Goal: Communication & Community: Answer question/provide support

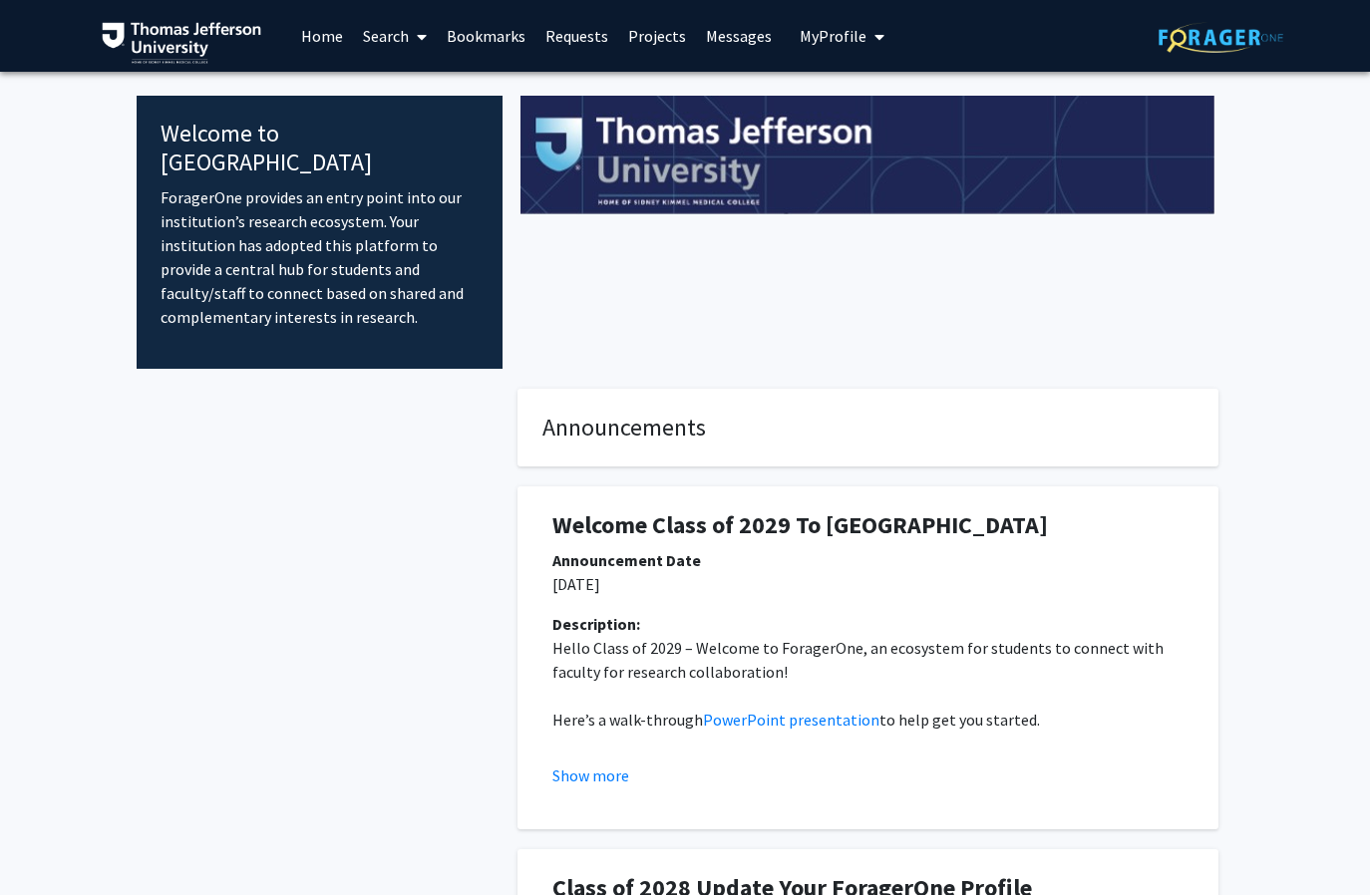
click at [569, 30] on link "Requests" at bounding box center [576, 36] width 83 height 70
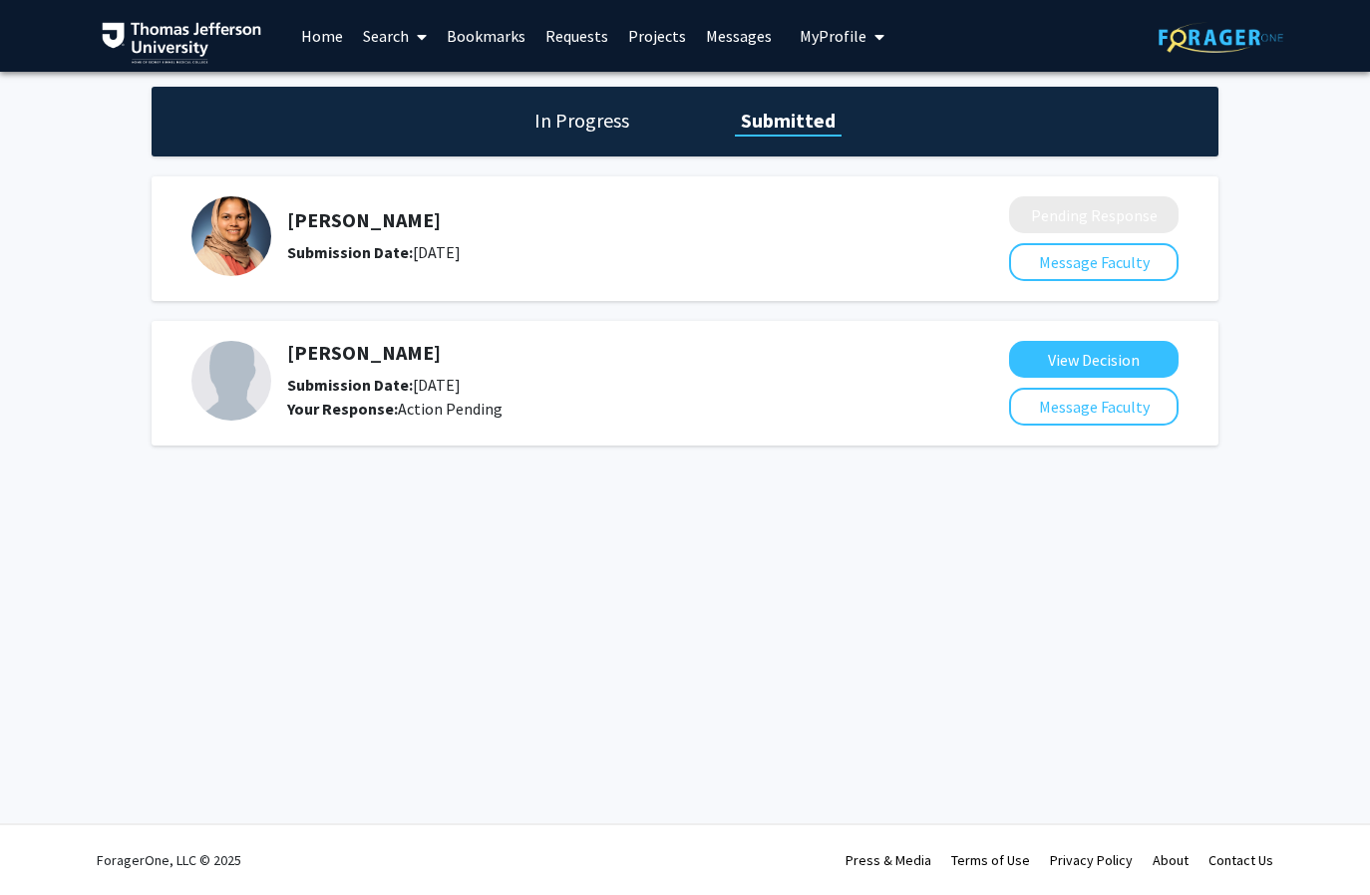
click at [743, 36] on link "Messages" at bounding box center [739, 36] width 86 height 70
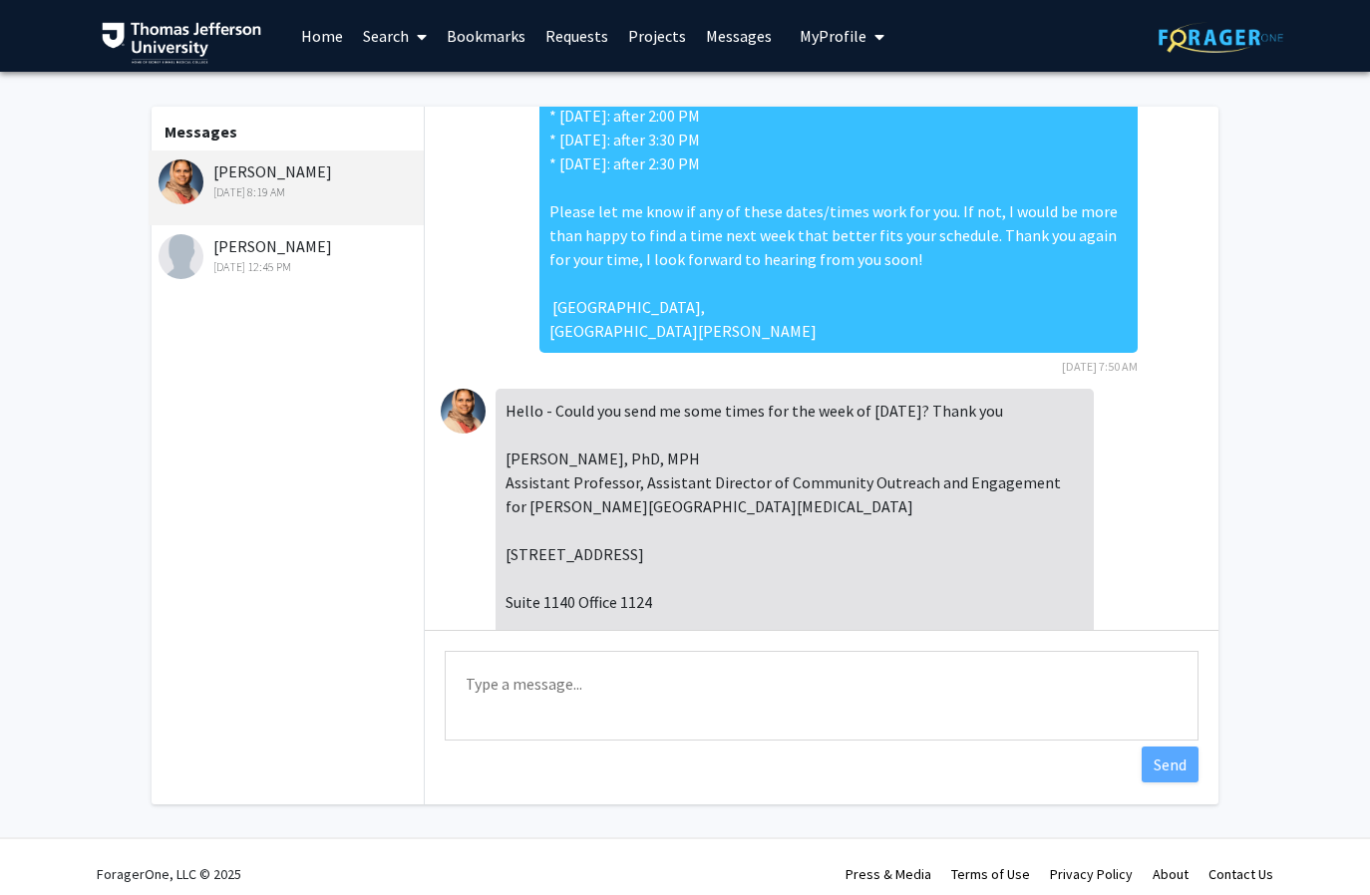
scroll to position [878, 0]
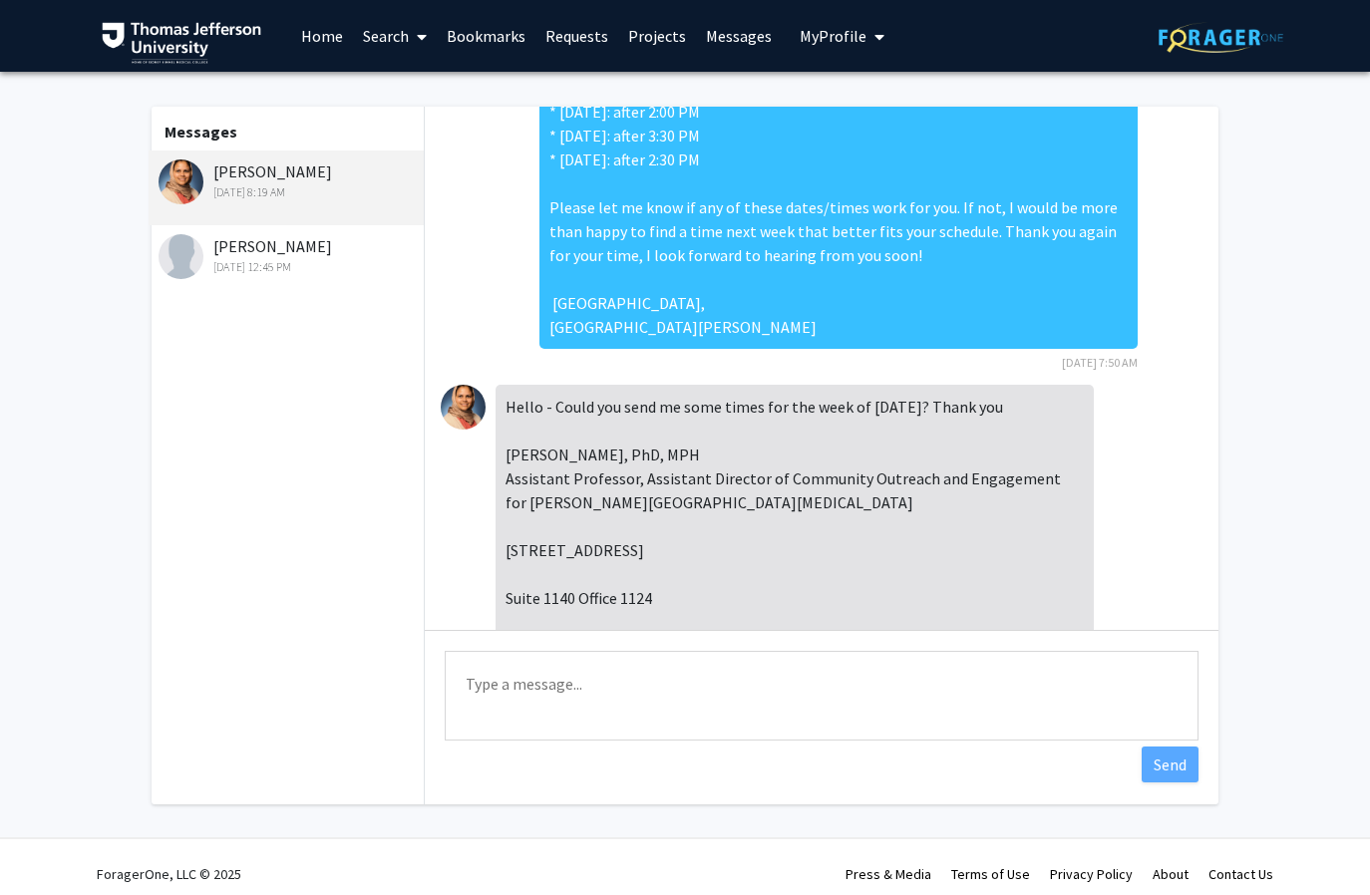
click at [539, 700] on textarea "Type a message" at bounding box center [822, 696] width 754 height 90
drag, startPoint x: 835, startPoint y: 710, endPoint x: 468, endPoint y: 712, distance: 367.8
click at [468, 712] on textarea "Good afternoon, I would be happy to share my availability for that week" at bounding box center [822, 696] width 754 height 90
click at [812, 708] on textarea "Good afternoon, I would be happy to share my availability for that week" at bounding box center [822, 696] width 754 height 90
click at [829, 708] on textarea "Good afternoon, I would be happy to share my availability for that week" at bounding box center [822, 696] width 754 height 90
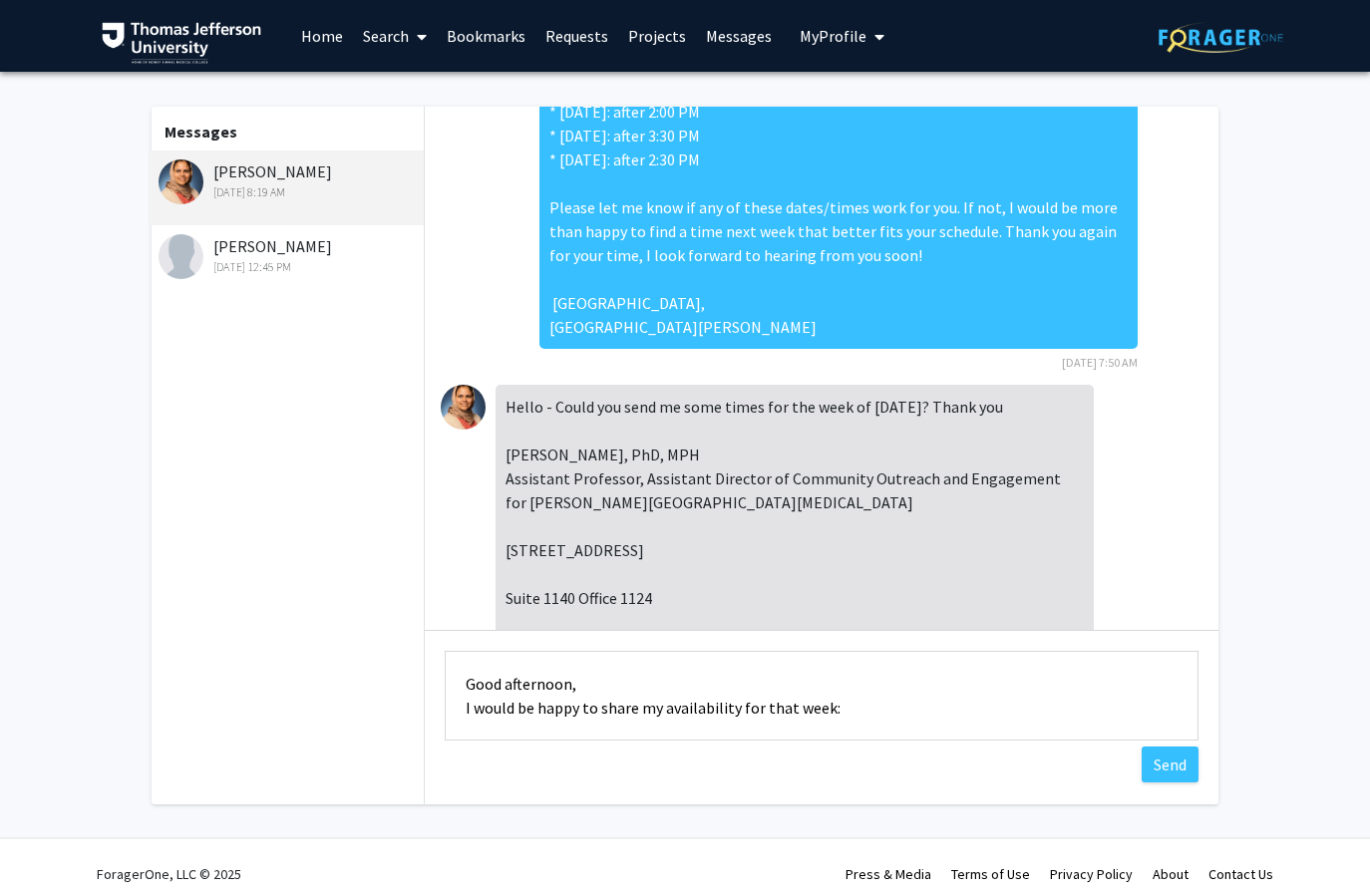
scroll to position [2, 0]
click at [580, 681] on textarea "Good afternoon, I would be happy to share my availability for that week:" at bounding box center [822, 696] width 754 height 90
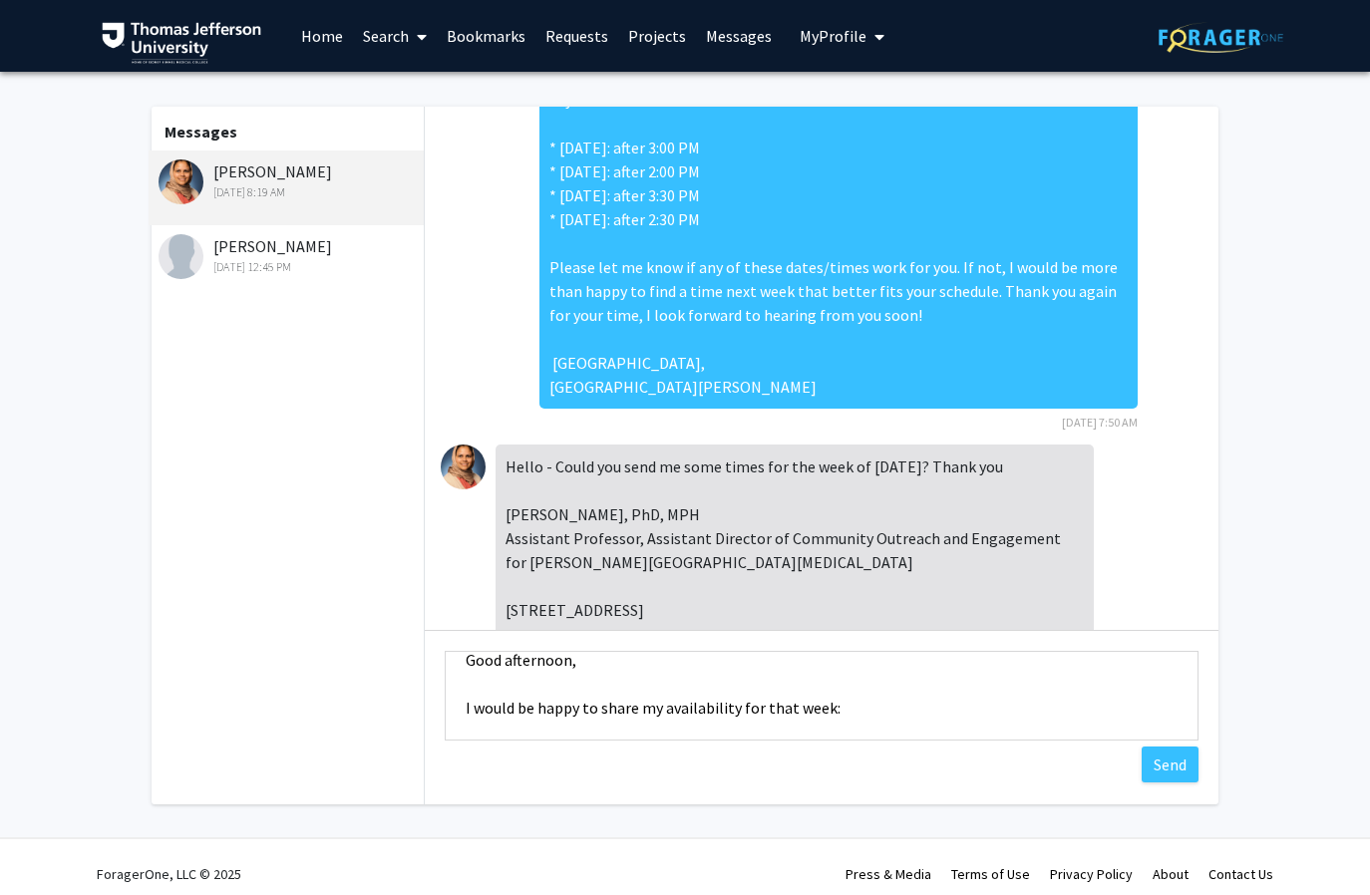
scroll to position [814, 0]
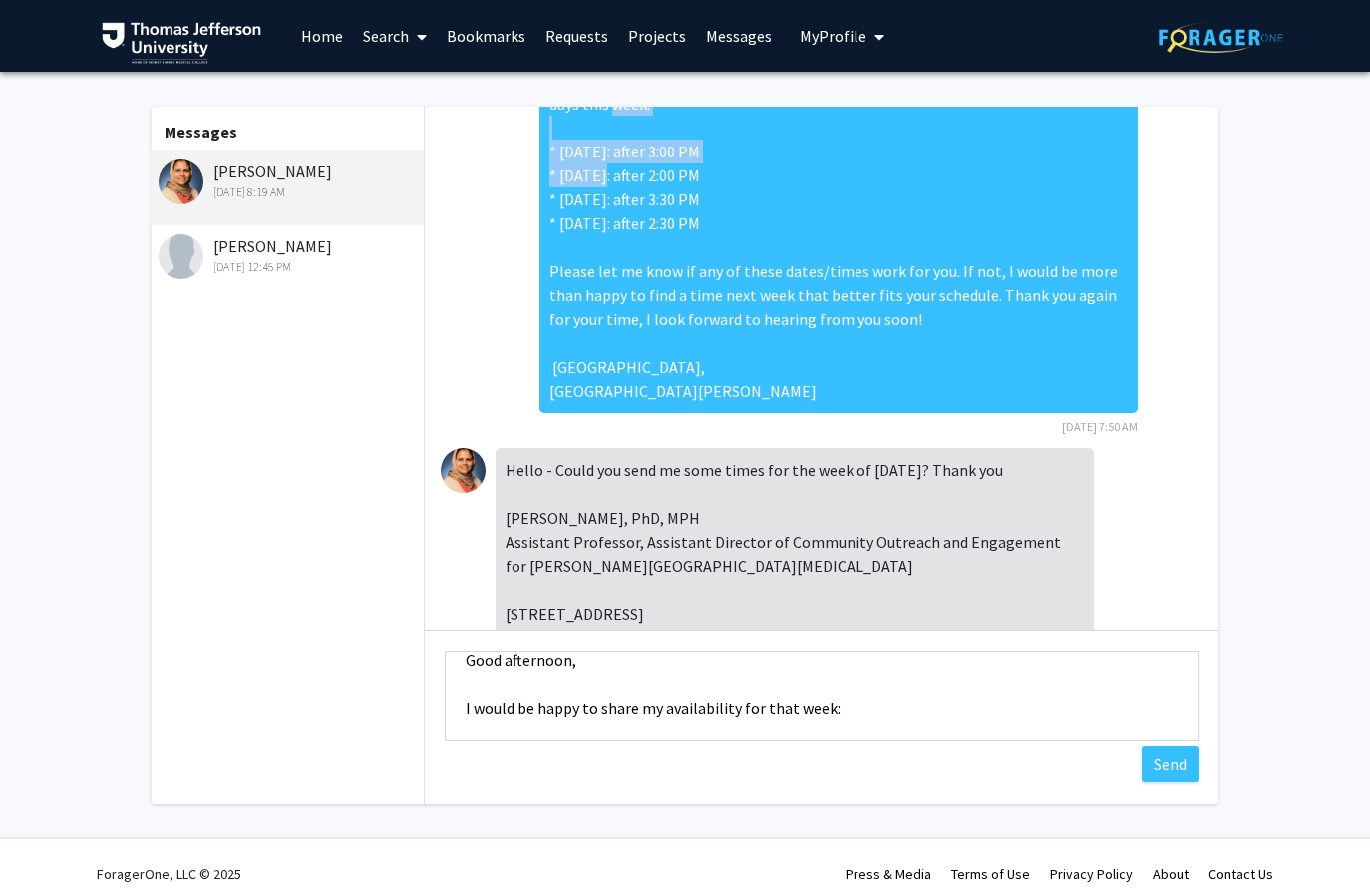
drag, startPoint x: 821, startPoint y: 126, endPoint x: 547, endPoint y: 127, distance: 274.1
click at [547, 127] on div "Good morning Dr [PERSON_NAME], Thank you so much for agreeing to meet with me! …" at bounding box center [838, 211] width 598 height 403
copy div "* [DATE]: after 3:00 PM"
click at [482, 725] on textarea "Good afternoon, I would be happy to share my availability for that week:" at bounding box center [822, 696] width 754 height 90
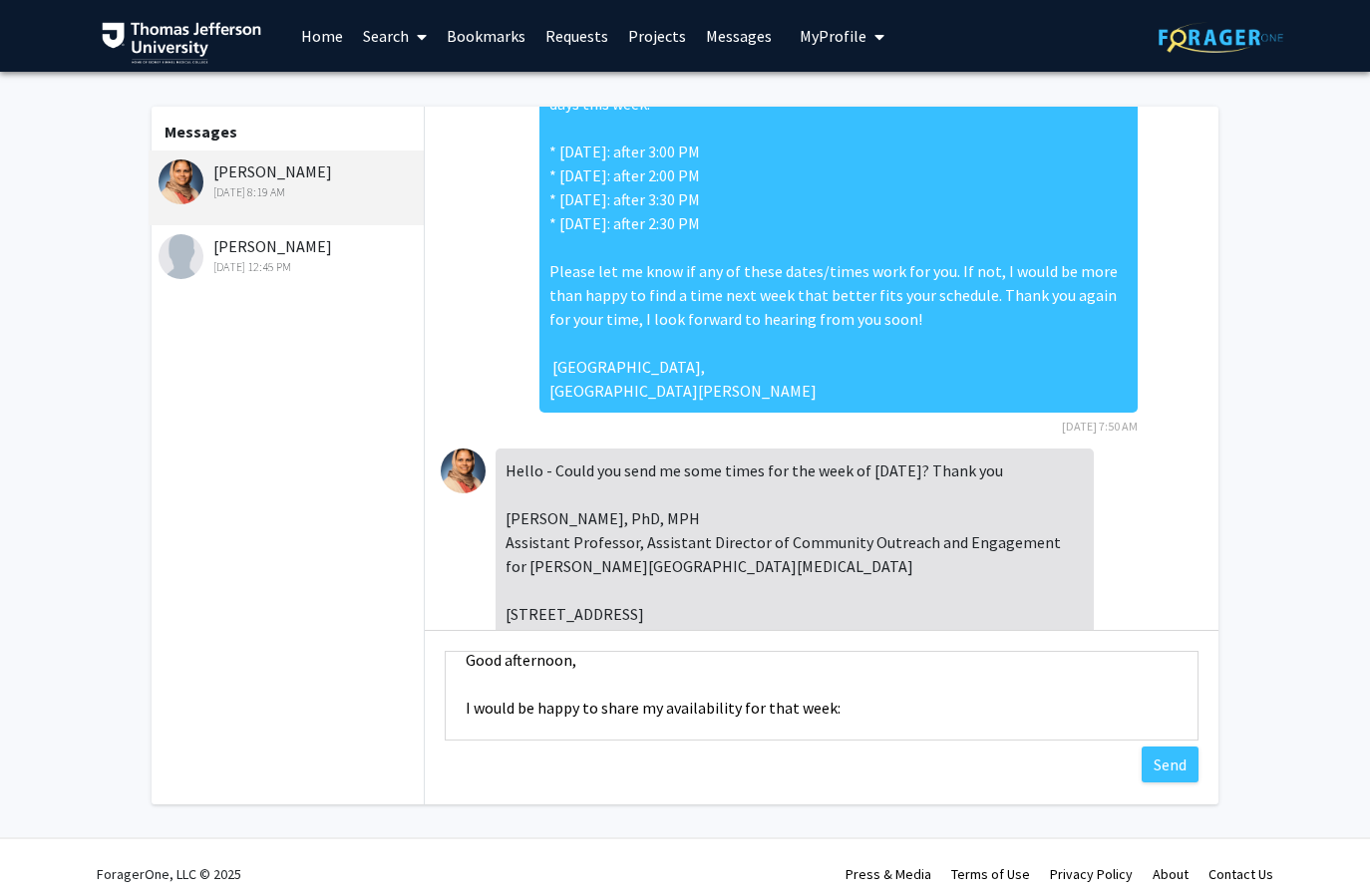
paste textarea "* [DATE]: after 3:00 PM"
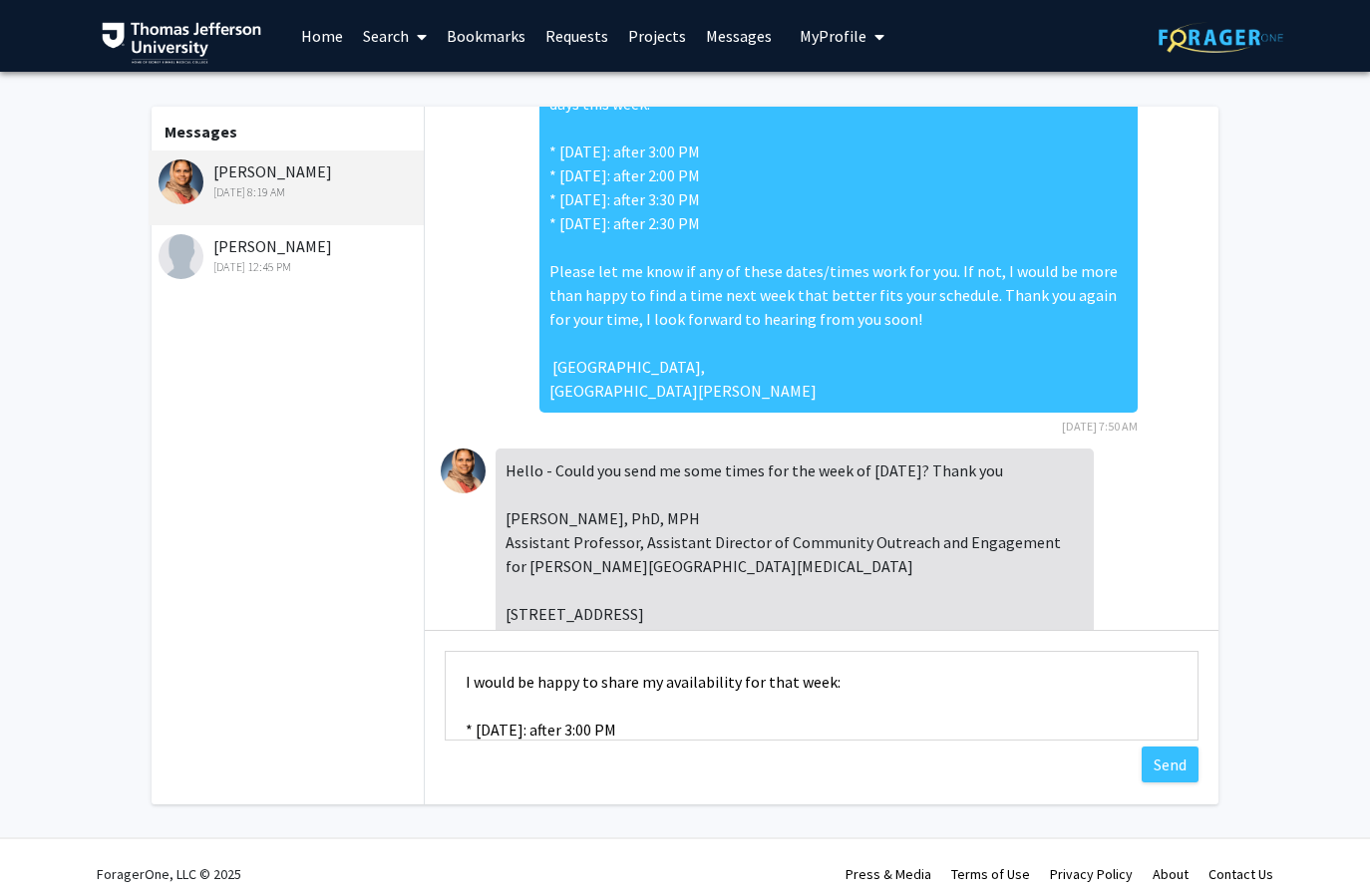
drag, startPoint x: 627, startPoint y: 728, endPoint x: 538, endPoint y: 729, distance: 88.7
click at [538, 729] on textarea "Good afternoon, I would be happy to share my availability for that week: * [DAT…" at bounding box center [822, 696] width 754 height 90
click at [659, 732] on textarea "Good afternoon, I would be happy to share my availability for that week: * [DAT…" at bounding box center [822, 696] width 754 height 90
click at [682, 726] on textarea "Good afternoon, I would be happy to share my availability for that week: * [DAT…" at bounding box center [822, 696] width 754 height 90
click at [714, 733] on textarea "Good afternoon, I would be happy to share my availability for that week: * [DAT…" at bounding box center [822, 696] width 754 height 90
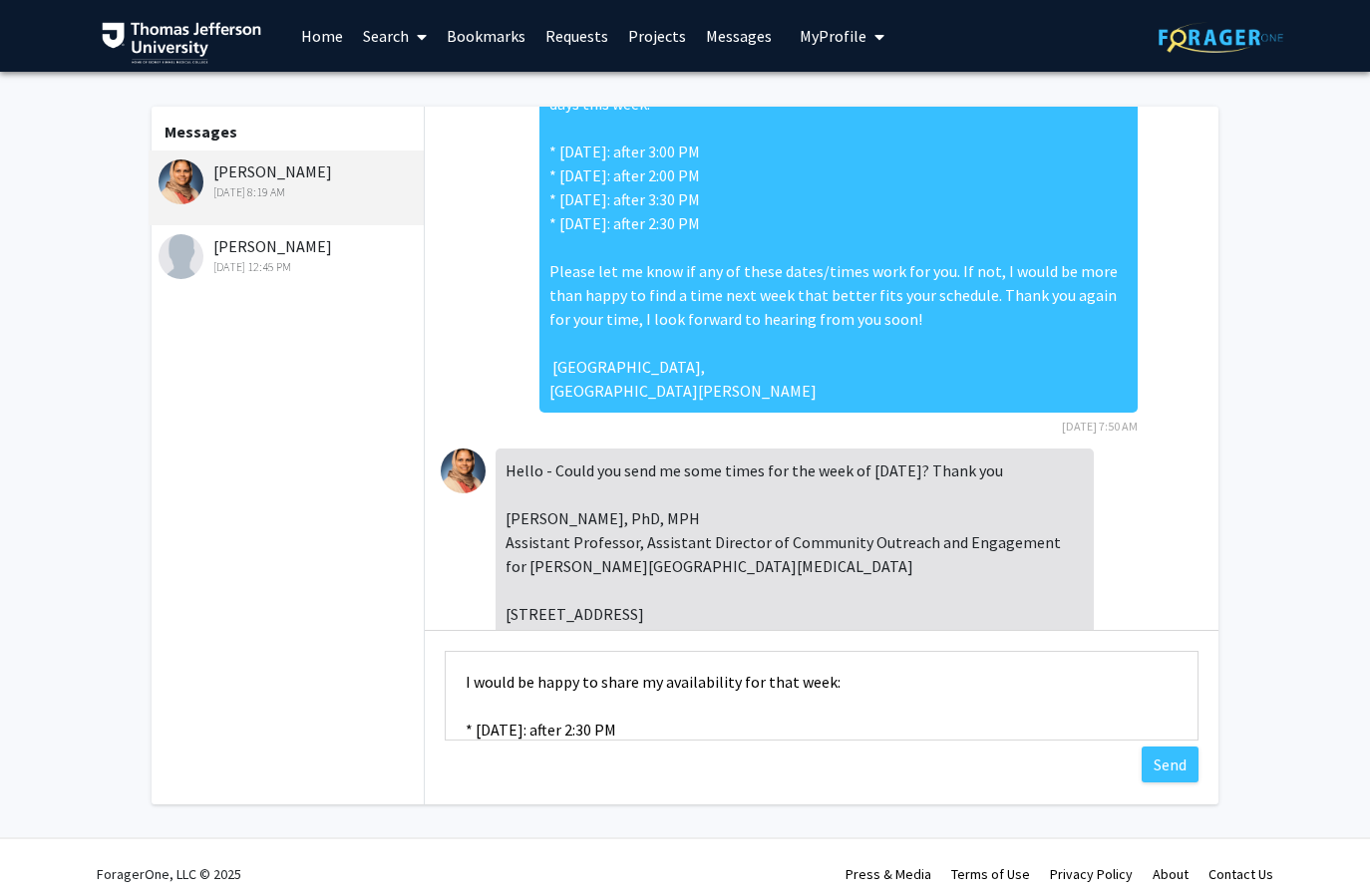
drag, startPoint x: 713, startPoint y: 726, endPoint x: 447, endPoint y: 726, distance: 266.2
click at [447, 726] on textarea "Good afternoon, I would be happy to share my availability for that week: * [DAT…" at bounding box center [822, 696] width 754 height 90
click at [710, 726] on textarea "Good afternoon, I would be happy to share my availability for that week: * [DAT…" at bounding box center [822, 696] width 754 height 90
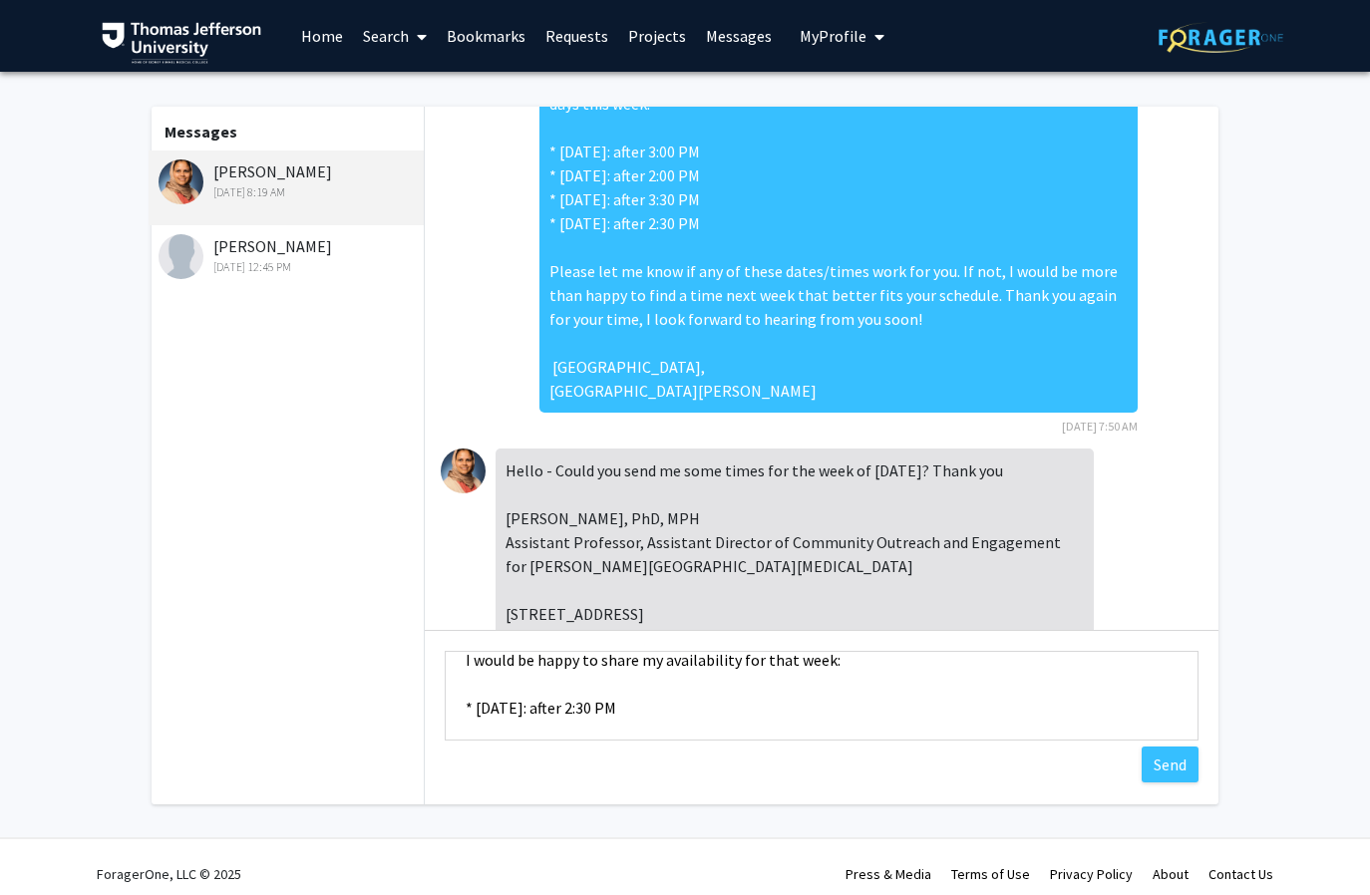
paste textarea "* [DATE]: after 2:30 PM"
click at [523, 730] on textarea "Good afternoon, I would be happy to share my availability for that week: * [DAT…" at bounding box center [822, 696] width 754 height 90
click at [621, 730] on textarea "Good afternoon, I would be happy to share my availability for that week: * [DAT…" at bounding box center [822, 696] width 754 height 90
click at [678, 728] on textarea "Good afternoon, I would be happy to share my availability for that week: * [DAT…" at bounding box center [822, 696] width 754 height 90
click at [743, 727] on textarea "Good afternoon, I would be happy to share my availability for that week: * [DAT…" at bounding box center [822, 696] width 754 height 90
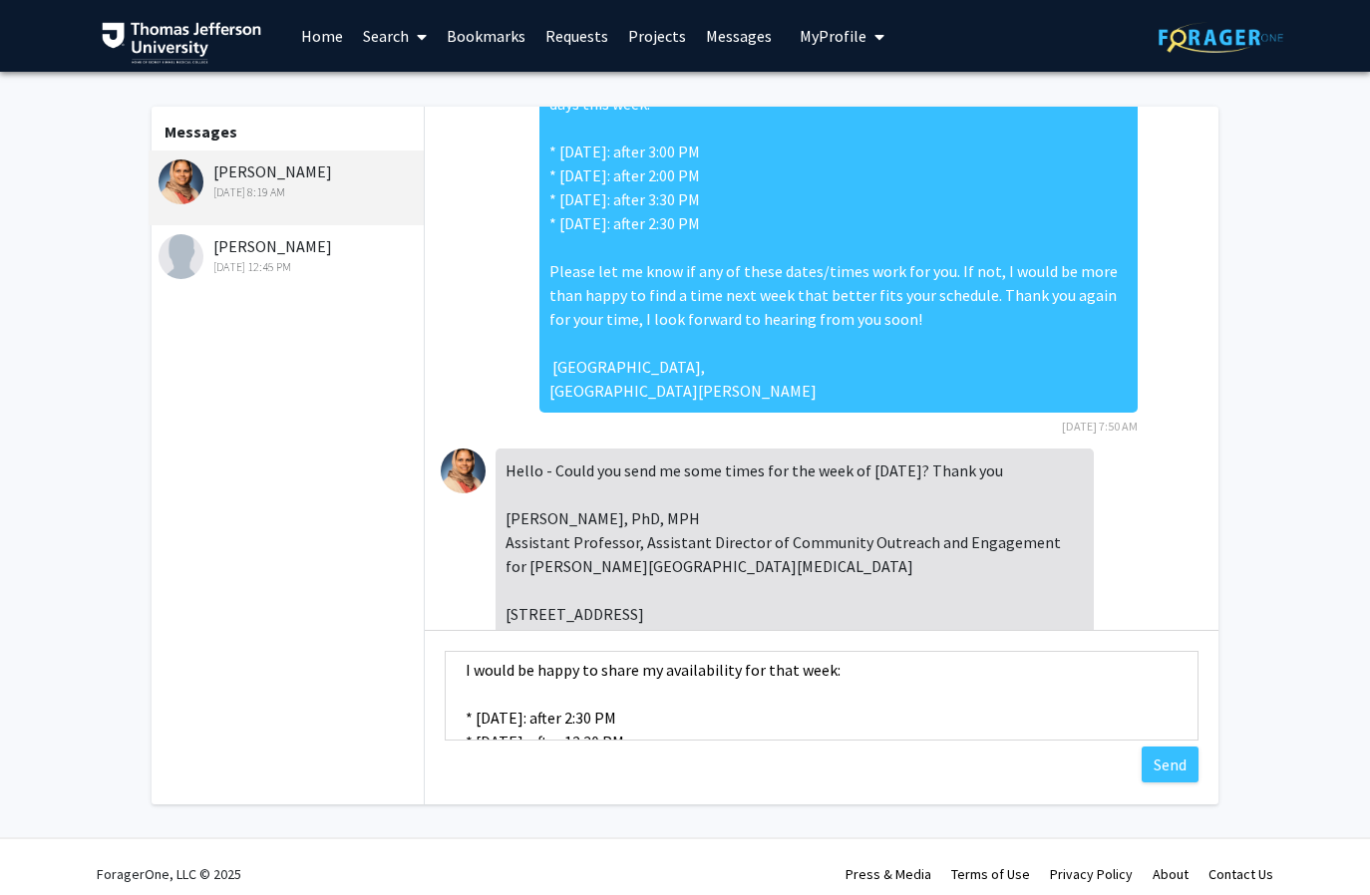
scroll to position [58, 0]
click at [786, 674] on textarea "Good afternoon, I would be happy to share my availability for that week: * [DAT…" at bounding box center [822, 696] width 754 height 90
click at [822, 675] on textarea "Good afternoon, I would be happy to share my availability for the week: * [DATE…" at bounding box center [822, 696] width 754 height 90
click at [819, 673] on textarea "Good afternoon, I would be happy to share my availability for the week: * [DATE…" at bounding box center [822, 696] width 754 height 90
click at [725, 724] on textarea "Good afternoon, I would be happy to share my availability for the week of [DATE…" at bounding box center [822, 696] width 754 height 90
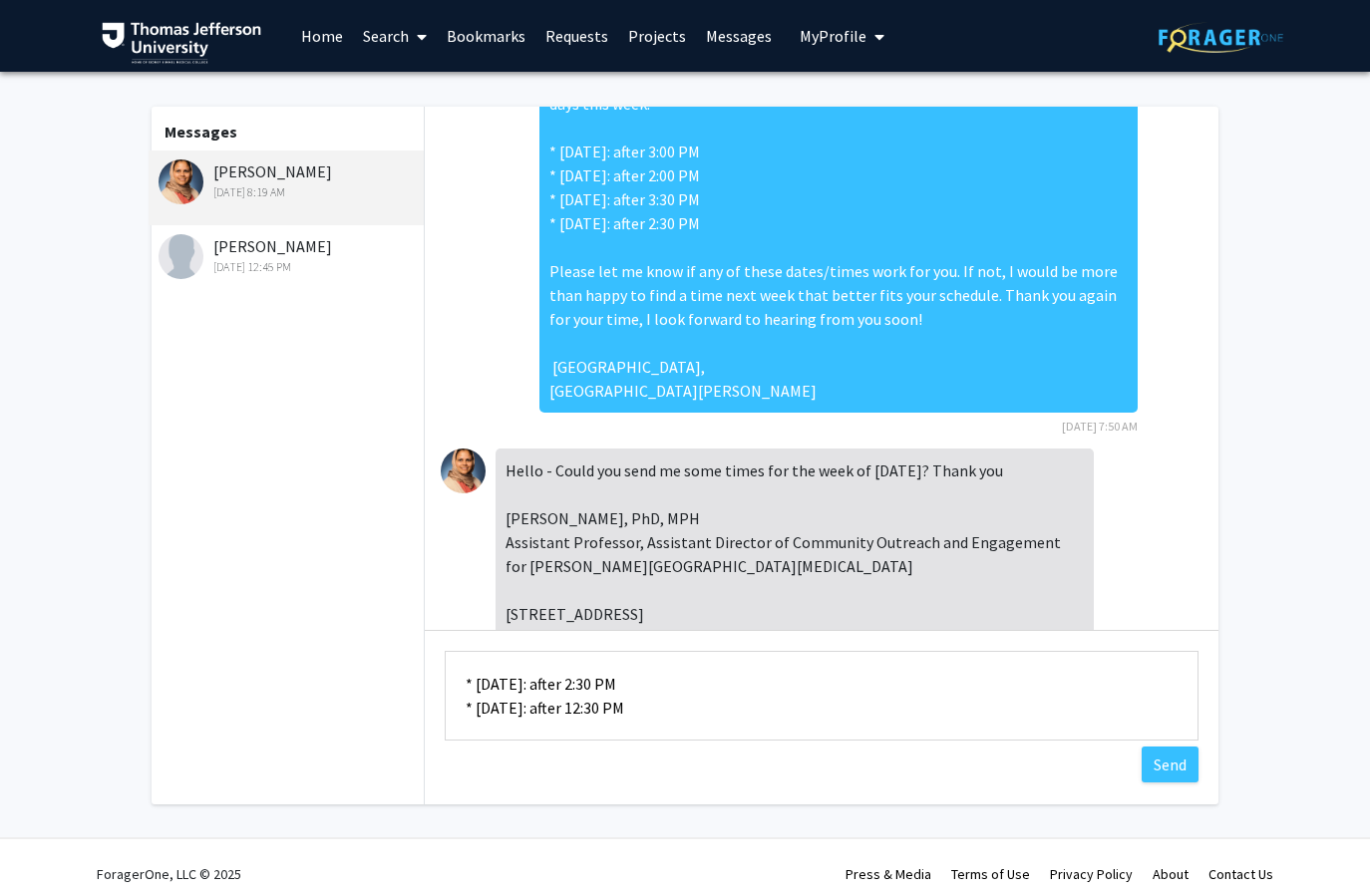
scroll to position [105, 0]
click at [748, 698] on textarea "Good afternoon, I would be happy to share my availability for the week of [DATE…" at bounding box center [822, 696] width 754 height 90
paste textarea "* [DATE]: after 2:30 PM"
drag, startPoint x: 528, startPoint y: 723, endPoint x: 485, endPoint y: 723, distance: 42.9
click at [485, 723] on textarea "Good afternoon, I would be happy to share my availability for the week of [DATE…" at bounding box center [822, 696] width 754 height 90
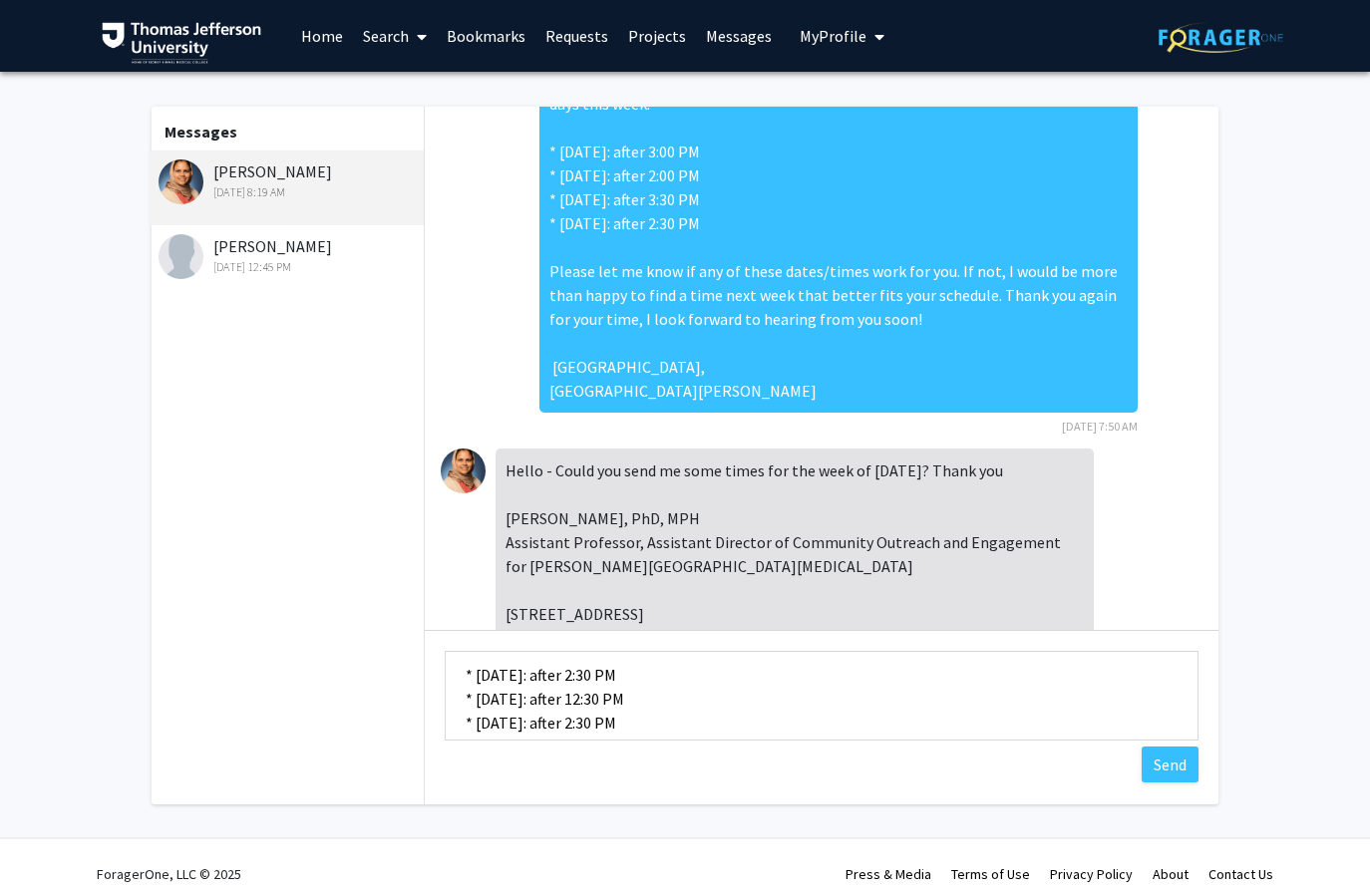
click at [609, 725] on textarea "Good afternoon, I would be happy to share my availability for the week of [DATE…" at bounding box center [822, 696] width 754 height 90
drag, startPoint x: 678, startPoint y: 697, endPoint x: 651, endPoint y: 696, distance: 26.9
click at [651, 697] on textarea "Good afternoon, I would be happy to share my availability for the week of [DATE…" at bounding box center [822, 696] width 754 height 90
click at [795, 697] on textarea "Good afternoon, I would be happy to share my availability for the week of [DATE…" at bounding box center [822, 696] width 754 height 90
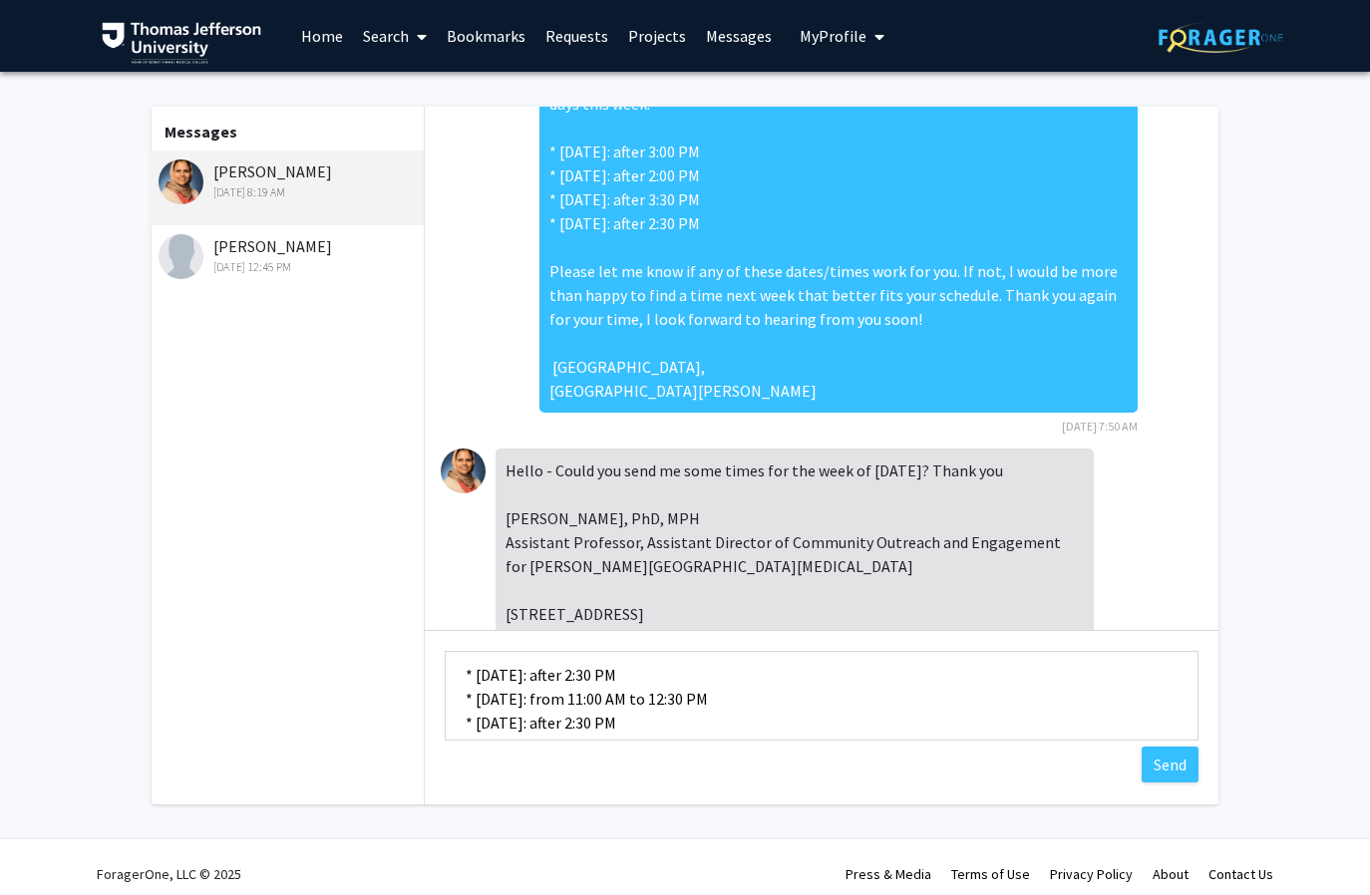
click at [788, 724] on textarea "Good afternoon, I would be happy to share my availability for the week of [DATE…" at bounding box center [822, 696] width 754 height 90
click at [793, 700] on textarea "Good afternoon, I would be happy to share my availability for the week of [DATE…" at bounding box center [822, 696] width 754 height 90
click at [824, 701] on textarea "Good afternoon, I would be happy to share my availability for the week of [DATE…" at bounding box center [822, 696] width 754 height 90
click at [843, 702] on textarea "Good afternoon, I would be happy to share my availability for the week of [DATE…" at bounding box center [822, 696] width 754 height 90
click at [768, 721] on textarea "Good afternoon, I would be happy to share my availability for the week of [DATE…" at bounding box center [822, 696] width 754 height 90
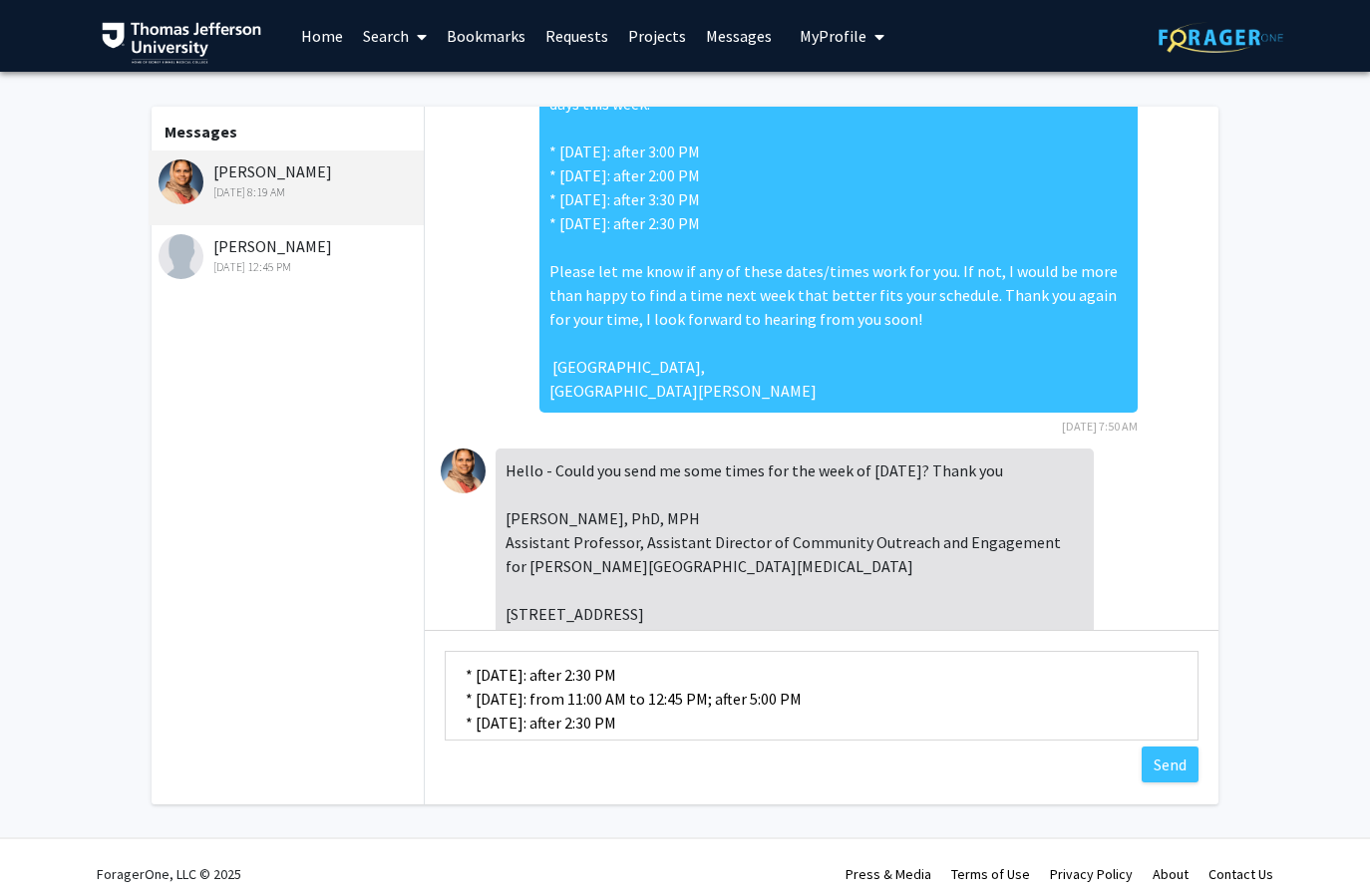
drag, startPoint x: 939, startPoint y: 701, endPoint x: 819, endPoint y: 701, distance: 119.6
click at [819, 701] on textarea "Good afternoon, I would be happy to share my availability for the week of [DATE…" at bounding box center [822, 696] width 754 height 90
click at [762, 708] on textarea "Good afternoon, I would be happy to share my availability for the week of [DATE…" at bounding box center [822, 696] width 754 height 90
drag, startPoint x: 918, startPoint y: 693, endPoint x: 645, endPoint y: 697, distance: 273.2
click at [645, 697] on textarea "Good afternoon, I would be happy to share my availability for the week of [DATE…" at bounding box center [822, 696] width 754 height 90
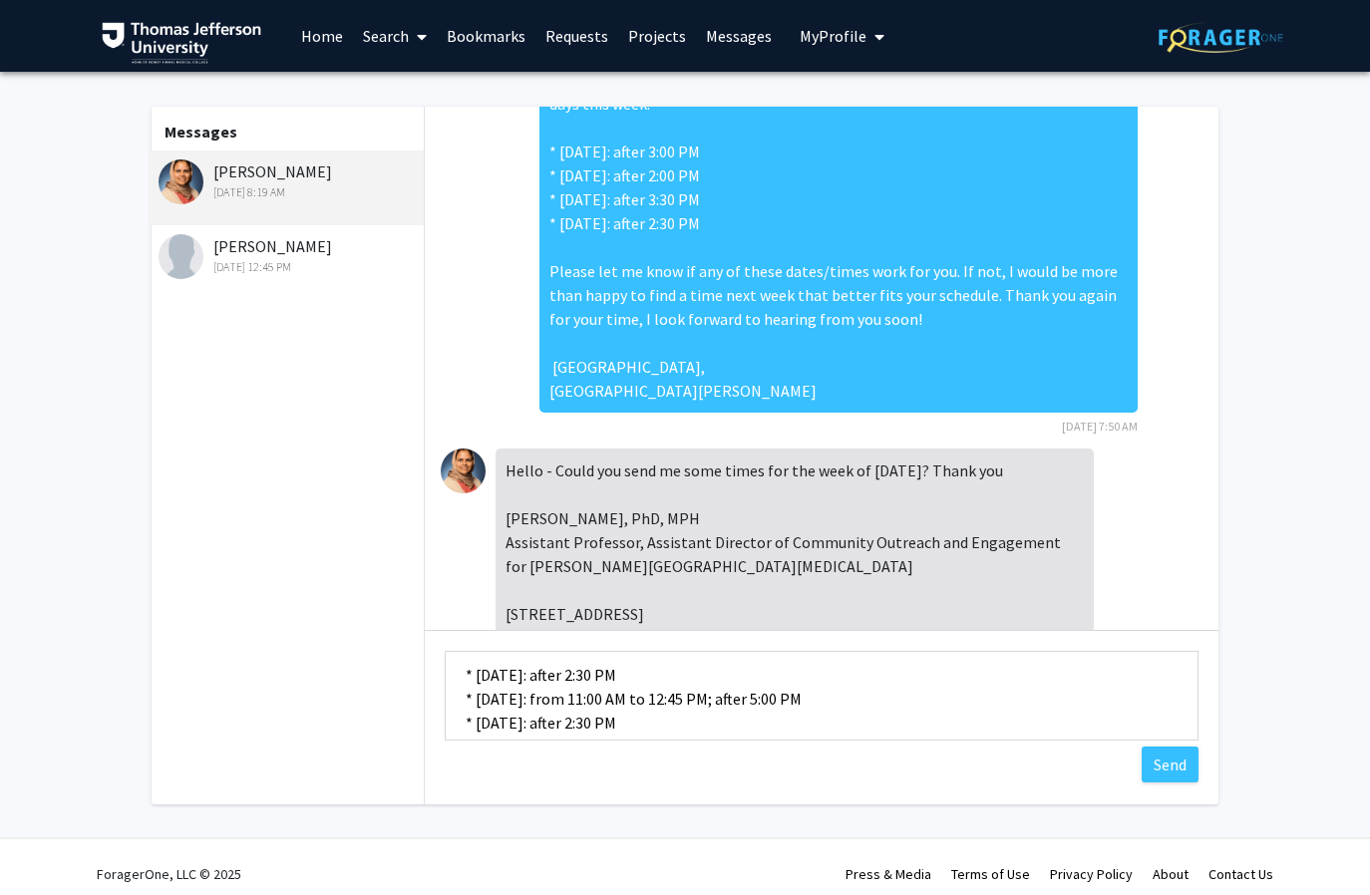
drag, startPoint x: 722, startPoint y: 720, endPoint x: 662, endPoint y: 721, distance: 59.8
click at [662, 721] on textarea "Good afternoon, I would be happy to share my availability for the week of [DATE…" at bounding box center [822, 696] width 754 height 90
paste textarea "from 11:00 AM to 12:45 PM; after 5:0"
drag, startPoint x: 916, startPoint y: 695, endPoint x: 650, endPoint y: 702, distance: 266.3
click at [650, 702] on textarea "Good afternoon, I would be happy to share my availability for the week of [DATE…" at bounding box center [822, 696] width 754 height 90
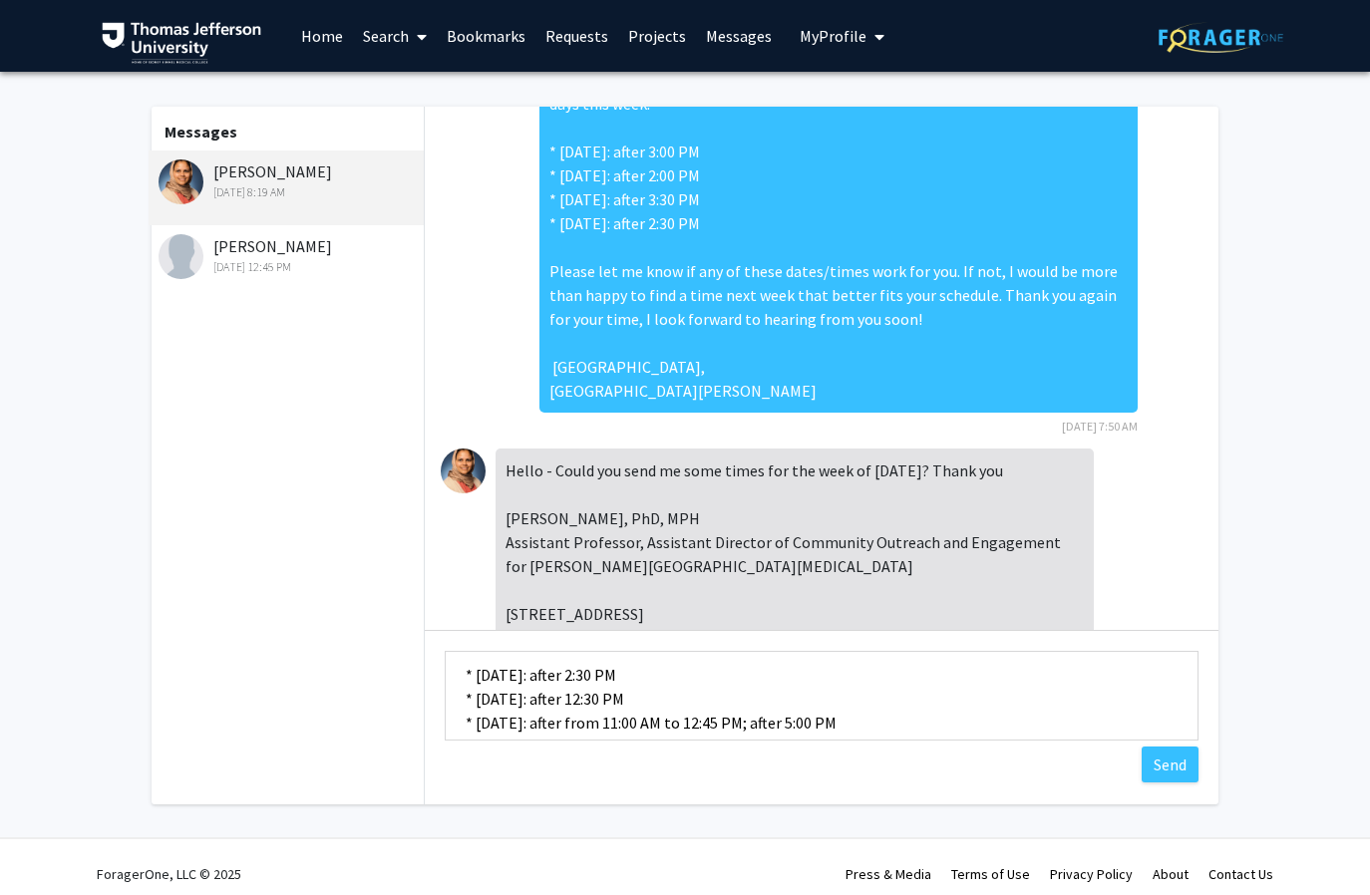
click at [936, 723] on textarea "Good afternoon, I would be happy to share my availability for the week of [DATE…" at bounding box center [822, 696] width 754 height 90
paste textarea "from 11:00 AM to 12:45 PM; after 5:00 PM"
drag, startPoint x: 740, startPoint y: 728, endPoint x: 414, endPoint y: 727, distance: 326.0
click at [417, 728] on div "Messages [PERSON_NAME] [DATE] 8:19 AM [PERSON_NAME] [DATE] 12:45 PM [DATE] 11:1…" at bounding box center [685, 456] width 1103 height 698
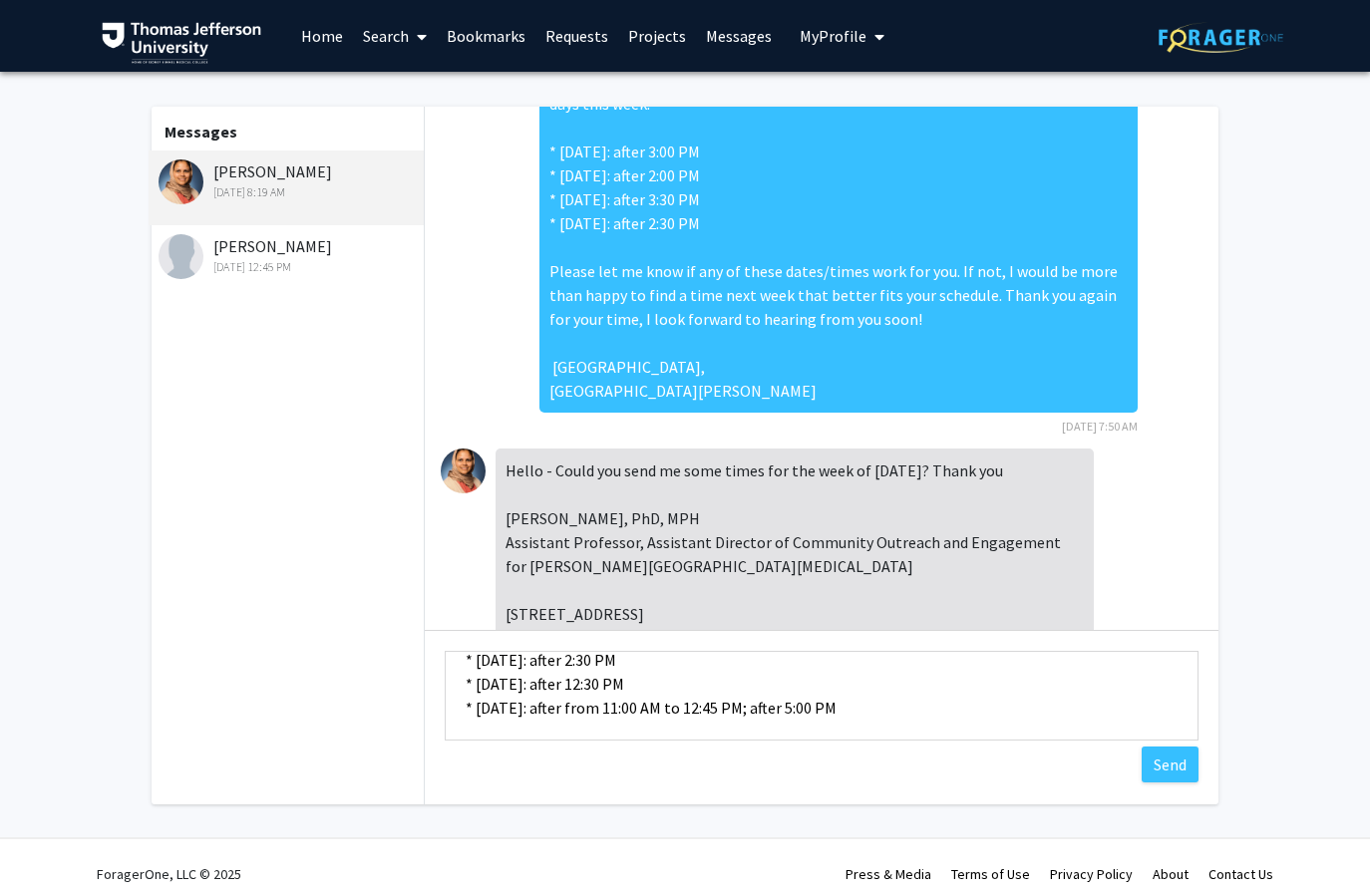
drag, startPoint x: 756, startPoint y: 682, endPoint x: 456, endPoint y: 686, distance: 300.1
click at [456, 686] on textarea "Good afternoon, I would be happy to share my availability for the week of [DATE…" at bounding box center [822, 696] width 754 height 90
click at [962, 700] on textarea "Good afternoon, I would be happy to share my availability for the week of [DATE…" at bounding box center [822, 696] width 754 height 90
paste textarea "* [DATE]: after 12:30 PM"
click at [621, 728] on textarea "Good afternoon, I would be happy to share my availability for the week of [DATE…" at bounding box center [822, 696] width 754 height 90
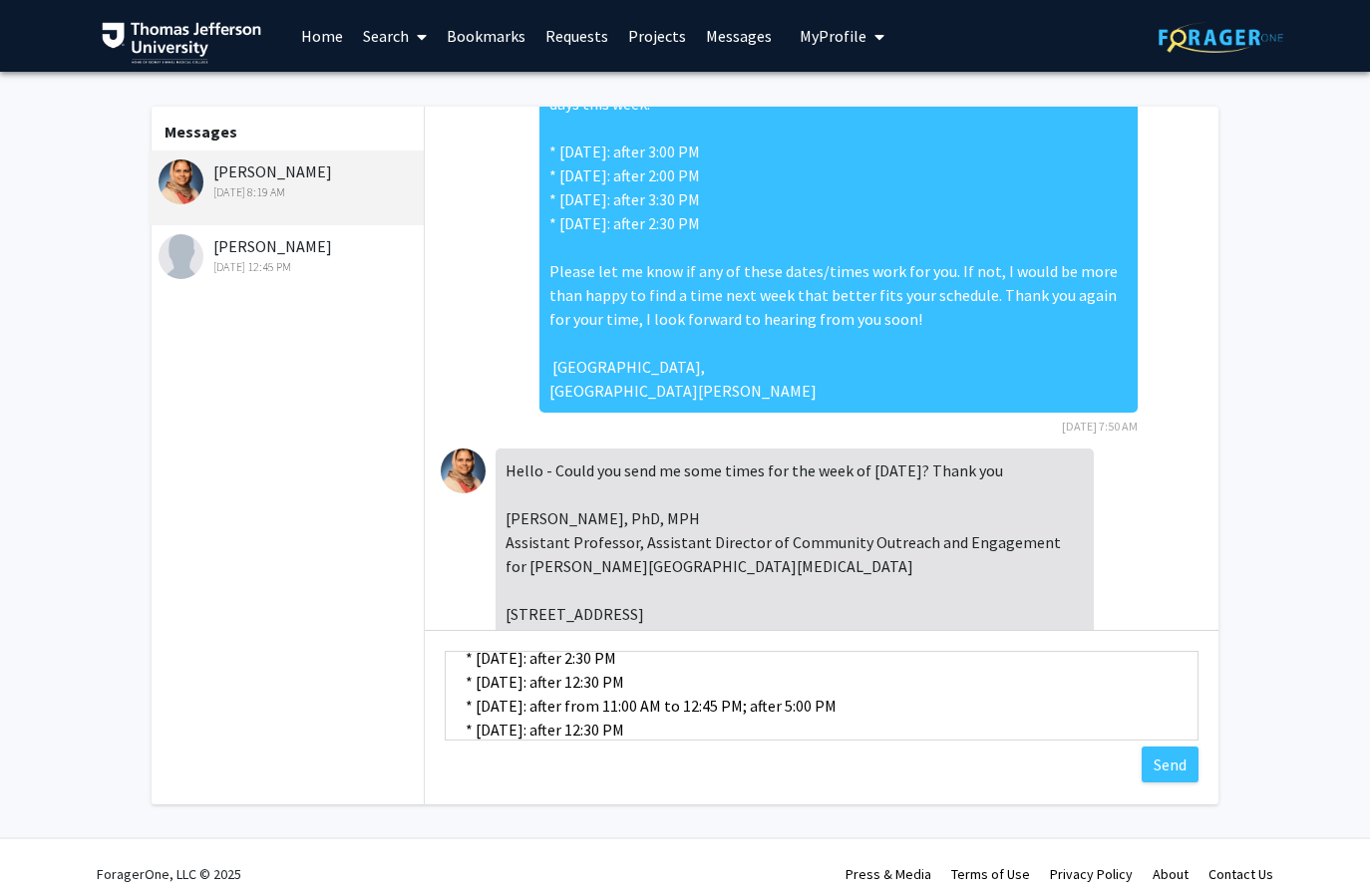
drag, startPoint x: 551, startPoint y: 730, endPoint x: 488, endPoint y: 730, distance: 62.8
click at [488, 730] on textarea "Good afternoon, I would be happy to share my availability for the week of [DATE…" at bounding box center [822, 696] width 754 height 90
drag, startPoint x: 724, startPoint y: 712, endPoint x: 660, endPoint y: 711, distance: 63.8
click at [660, 711] on textarea "Good afternoon, I would be happy to share my availability for the week of [DATE…" at bounding box center [822, 696] width 754 height 90
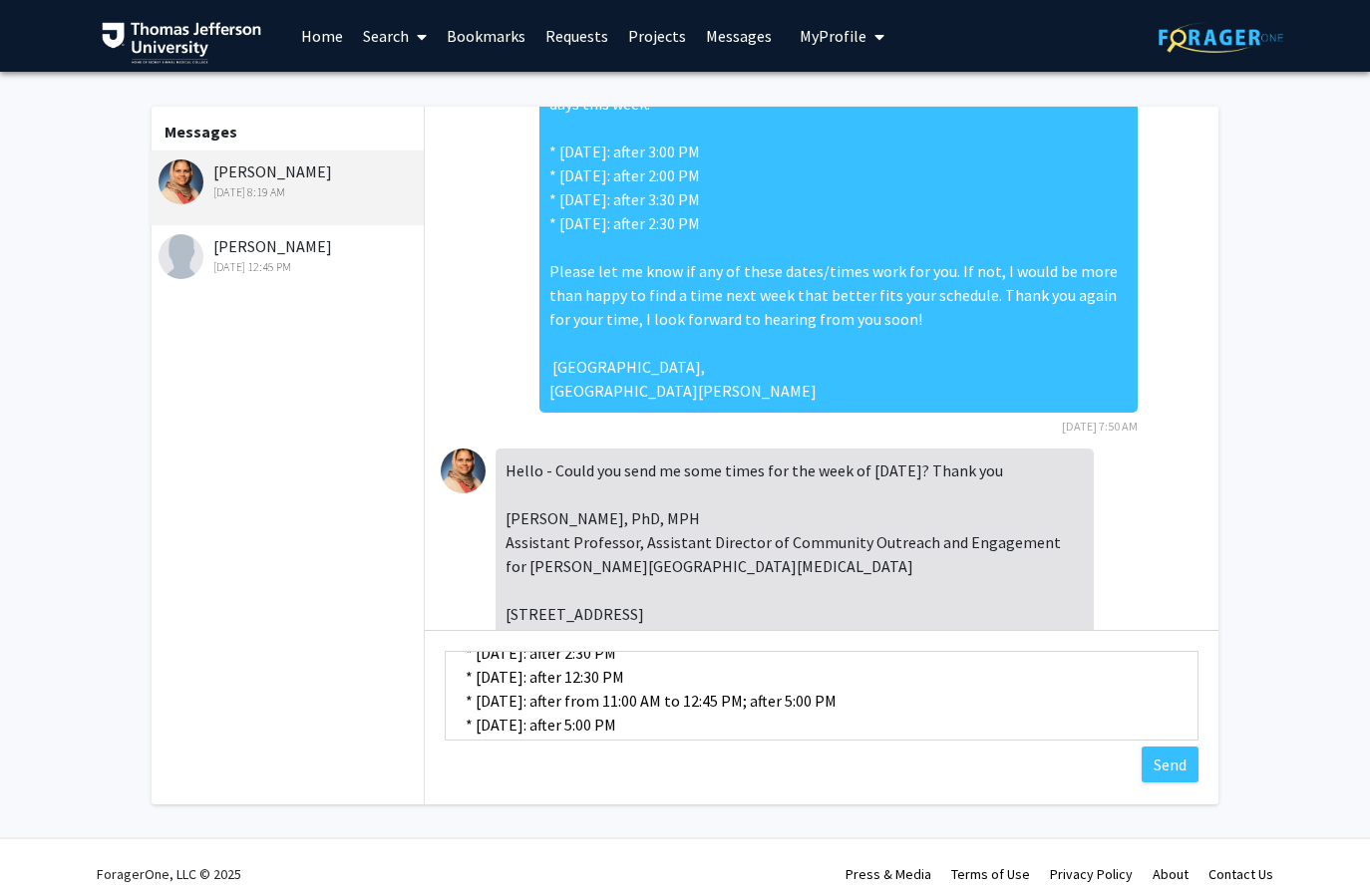
scroll to position [128, 0]
drag, startPoint x: 662, startPoint y: 700, endPoint x: 638, endPoint y: 699, distance: 23.9
click at [638, 699] on textarea "Good afternoon, I would be happy to share my availability for the week of [DATE…" at bounding box center [822, 696] width 754 height 90
click at [712, 718] on textarea "Good afternoon, I would be happy to share my availability for the week of [DATE…" at bounding box center [822, 696] width 754 height 90
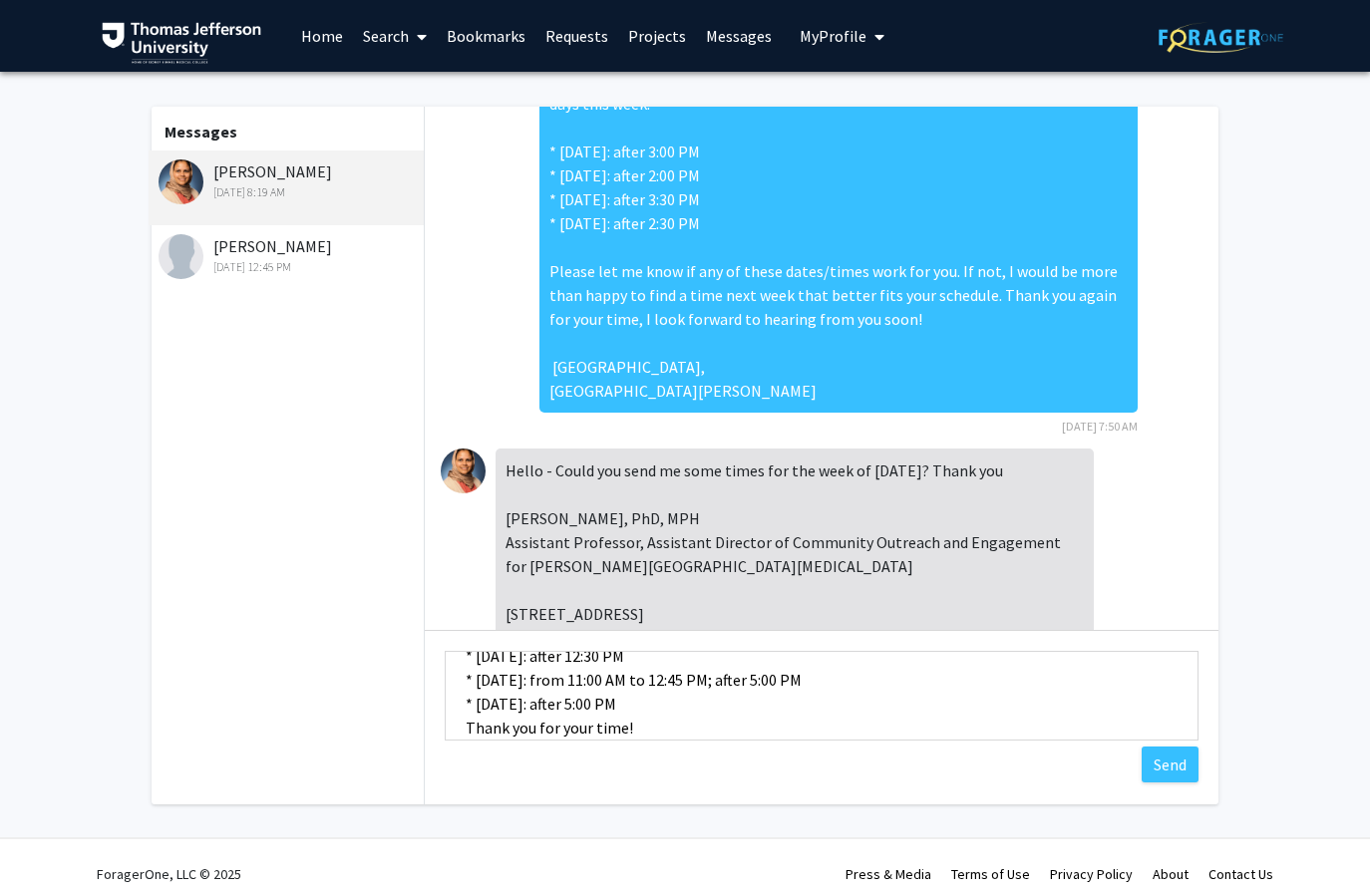
click at [463, 725] on textarea "Good afternoon, I would be happy to share my availability for the week of [DATE…" at bounding box center [822, 696] width 754 height 90
click at [626, 726] on textarea "Good afternoon, I would be happy to share my availability for the week of [DATE…" at bounding box center [822, 696] width 754 height 90
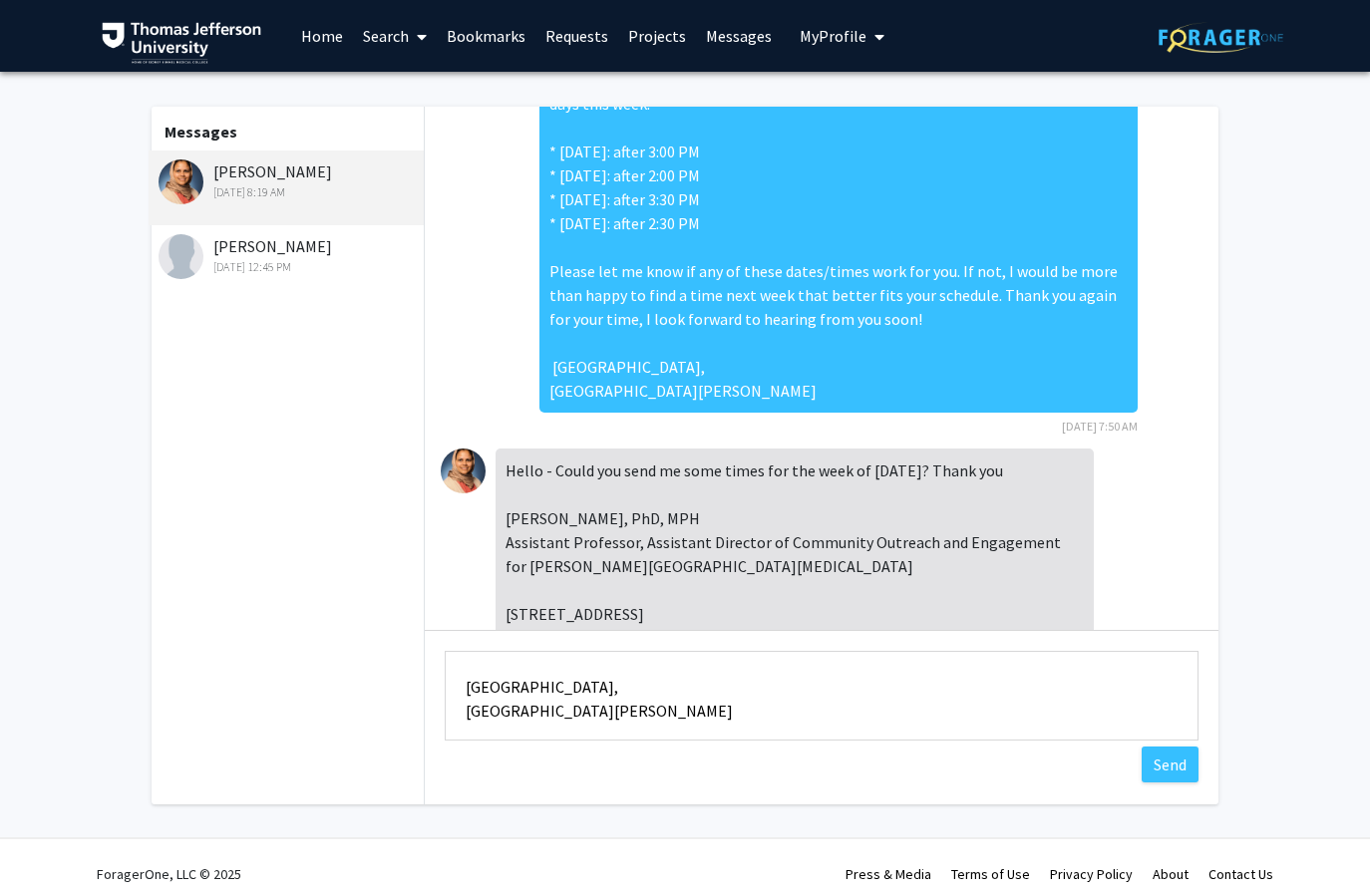
scroll to position [274, 0]
type textarea "Good afternoon, I would be happy to share my availability for the week of [DATE…"
click at [1175, 770] on button "Send" at bounding box center [1169, 765] width 57 height 36
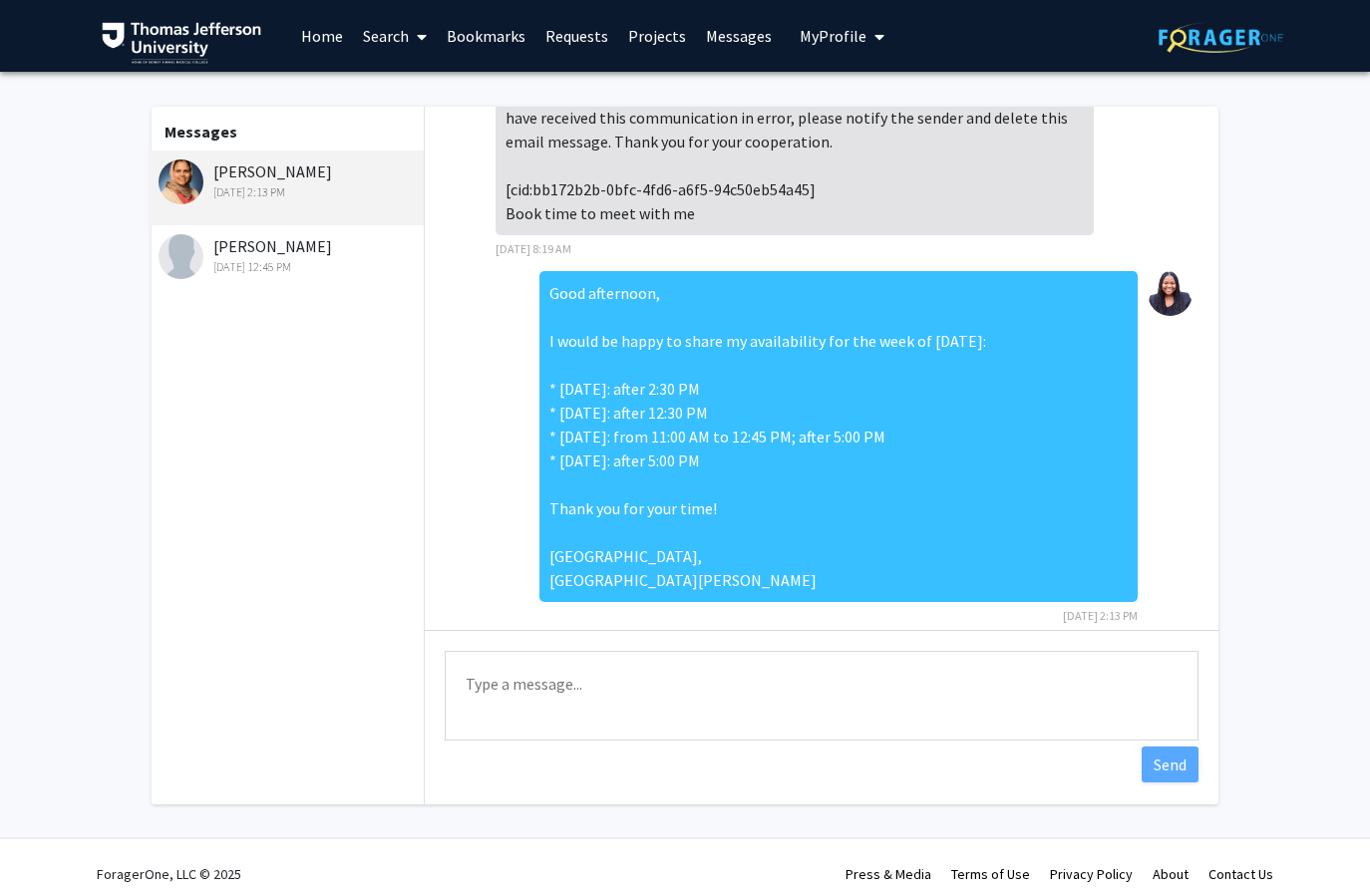
scroll to position [14, 0]
